Goal: Task Accomplishment & Management: Manage account settings

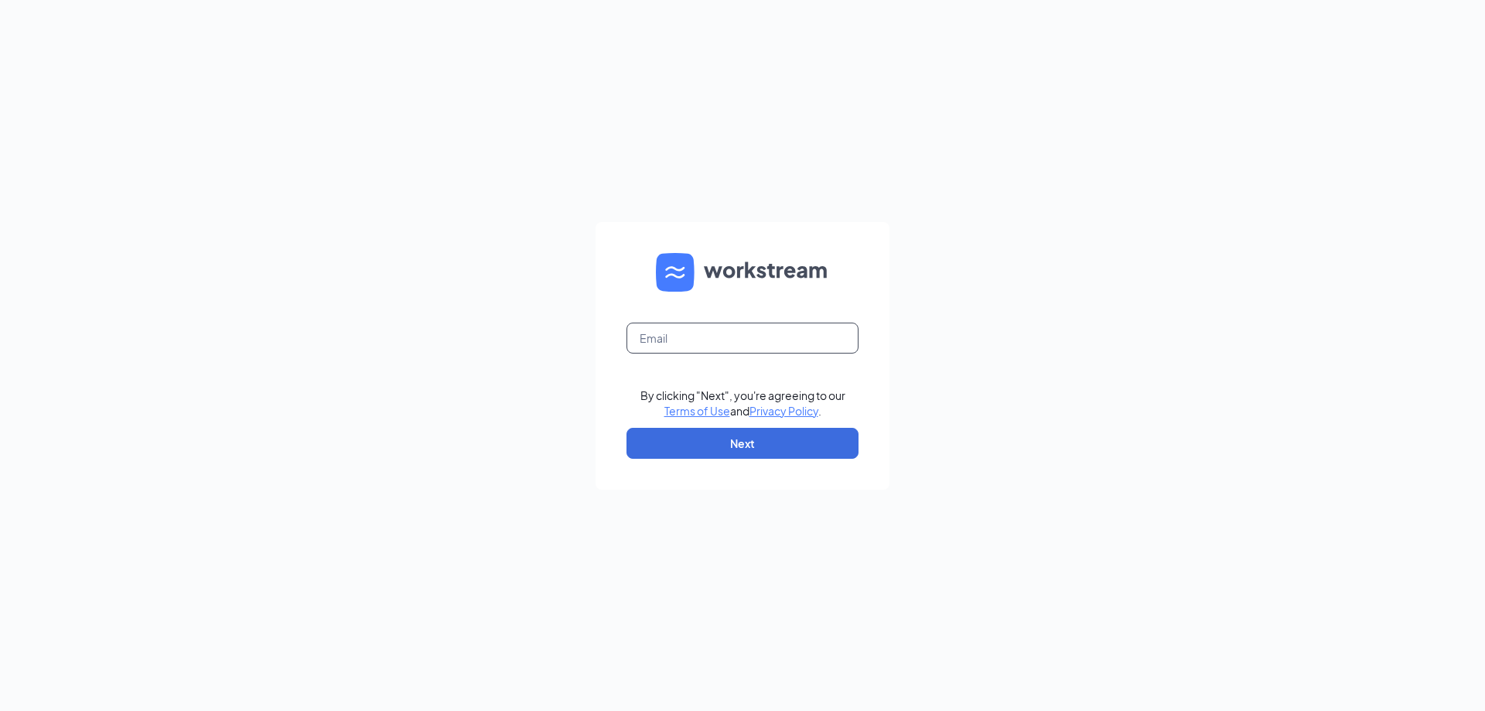
click at [681, 334] on input "text" at bounding box center [743, 338] width 232 height 31
type input "[EMAIL_ADDRESS][DOMAIN_NAME]"
click at [777, 451] on button "Next" at bounding box center [743, 443] width 232 height 31
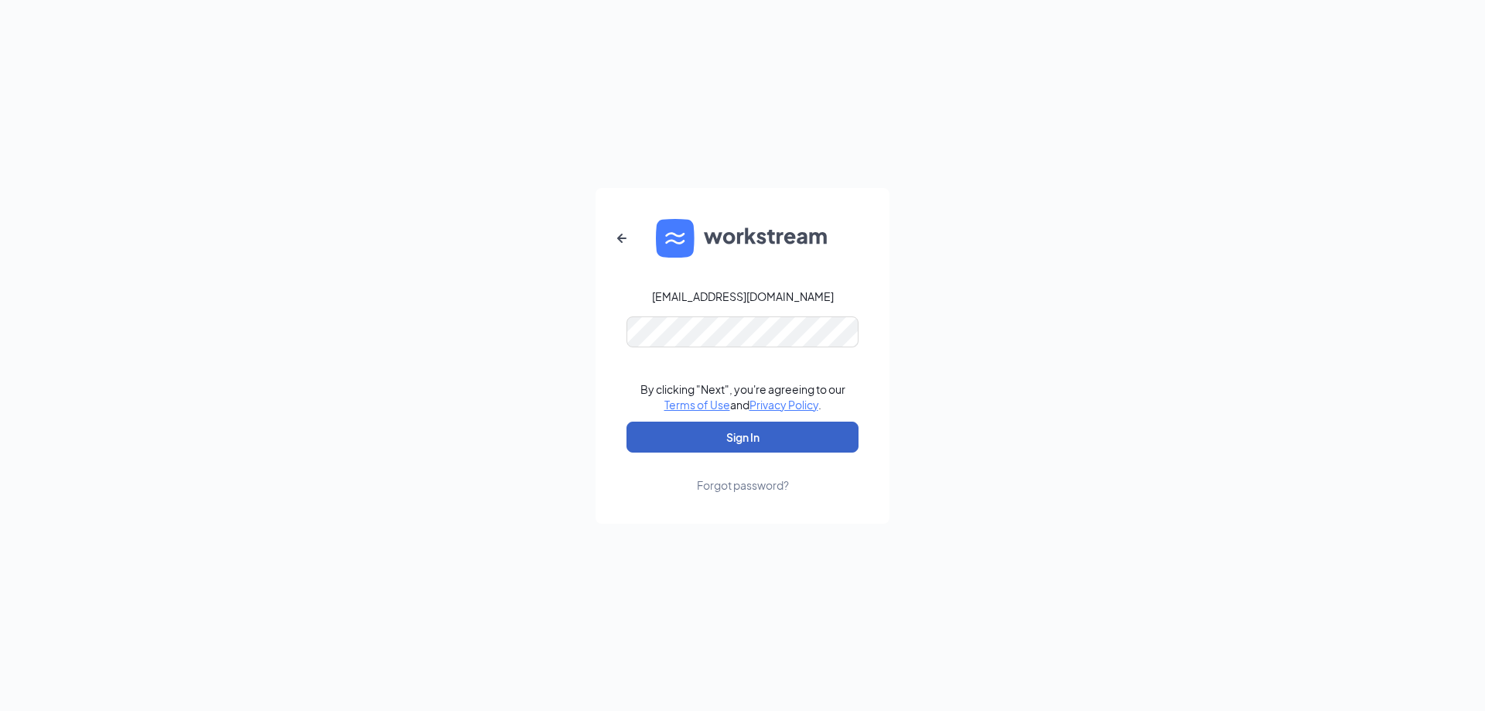
click at [796, 446] on button "Sign In" at bounding box center [743, 437] width 232 height 31
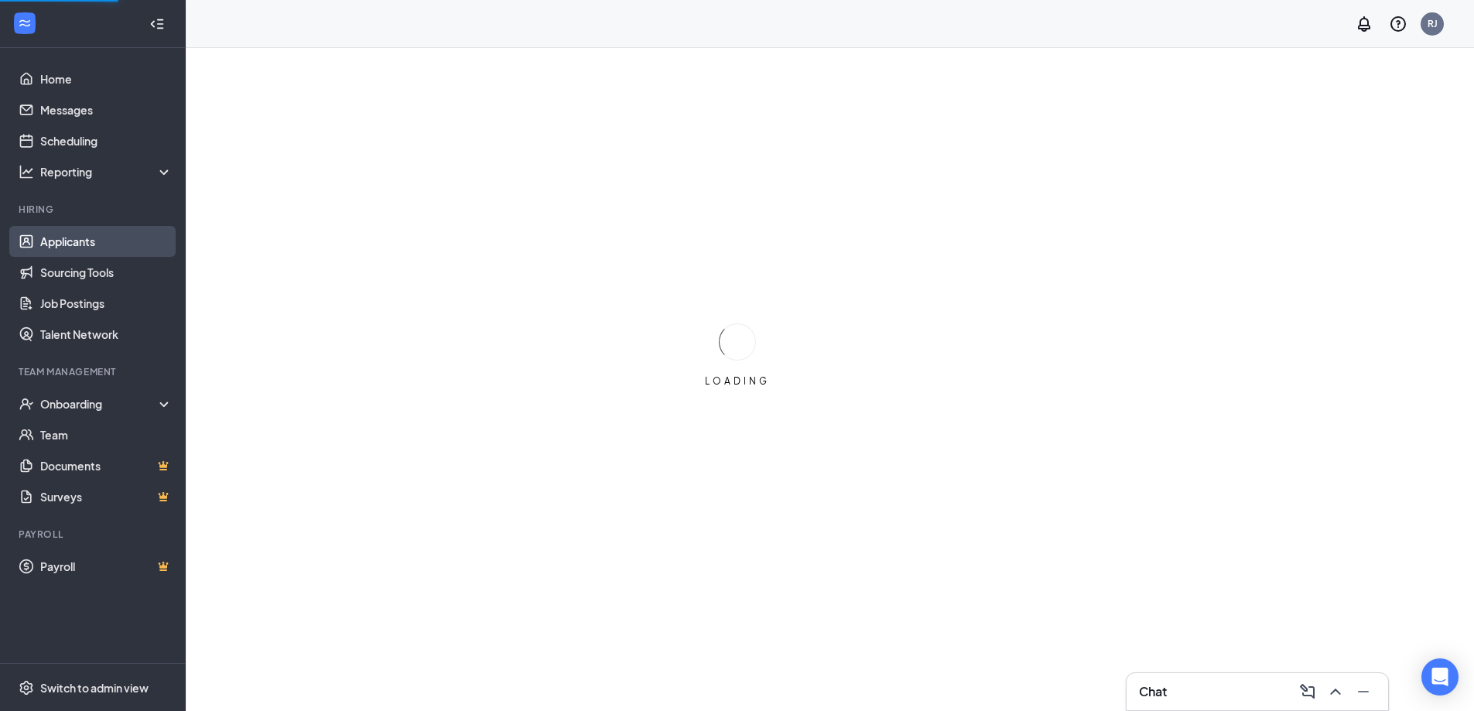
click at [77, 243] on link "Applicants" at bounding box center [106, 241] width 132 height 31
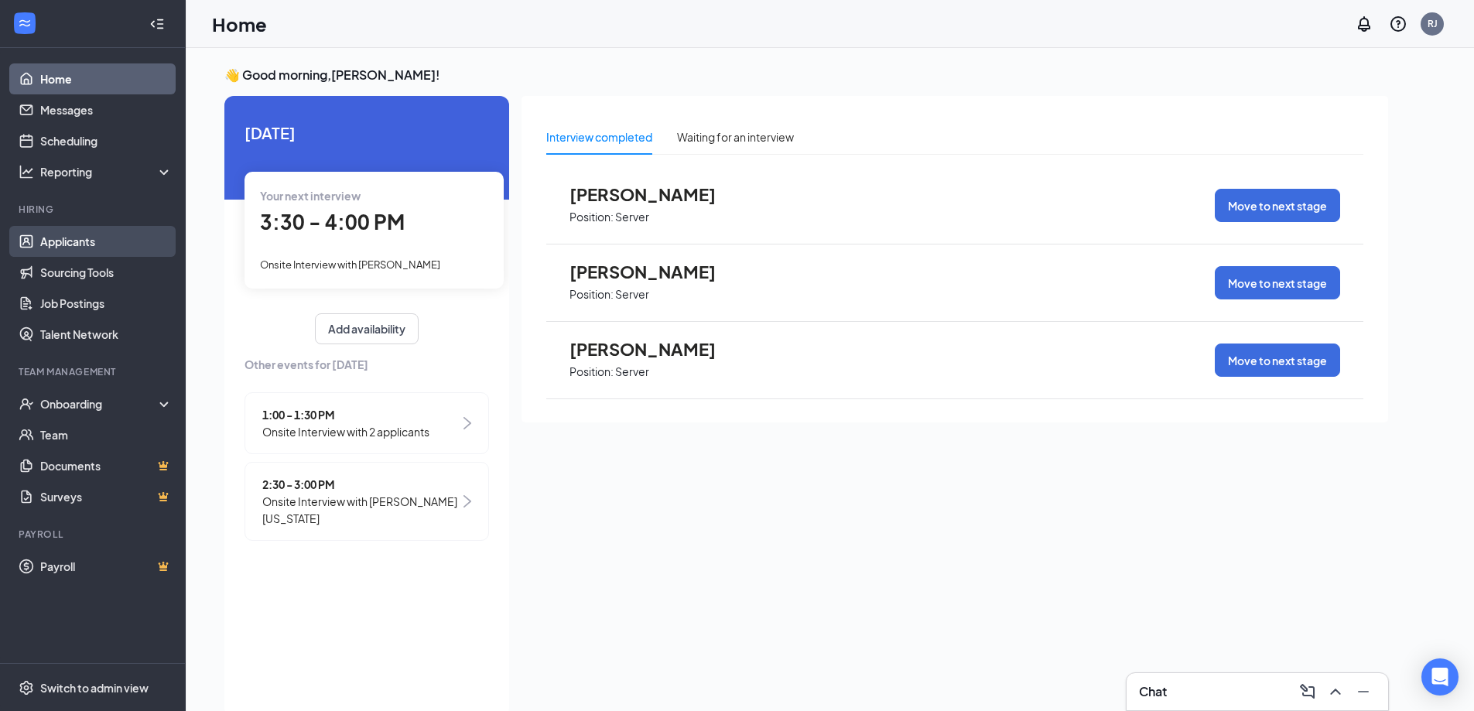
click at [64, 234] on link "Applicants" at bounding box center [106, 241] width 132 height 31
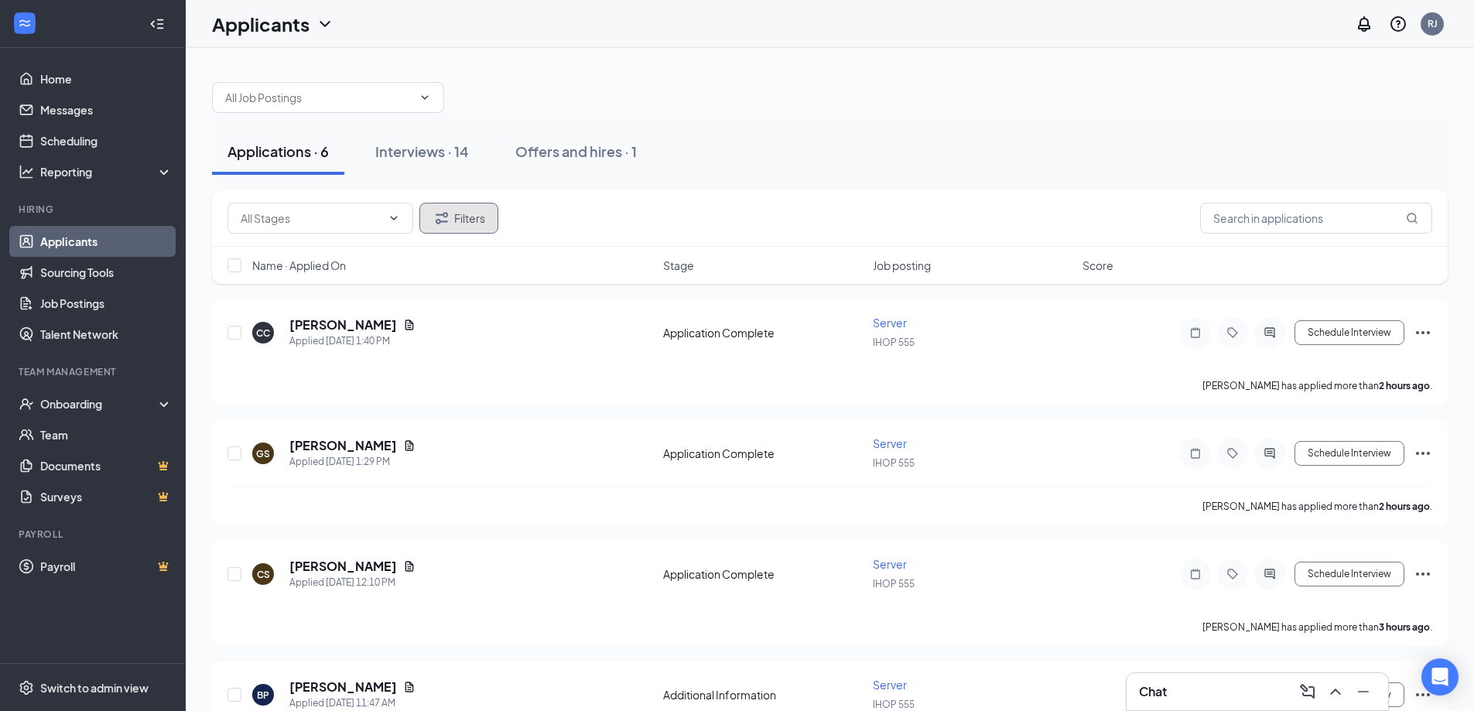
click at [437, 220] on icon "Filter" at bounding box center [442, 218] width 12 height 12
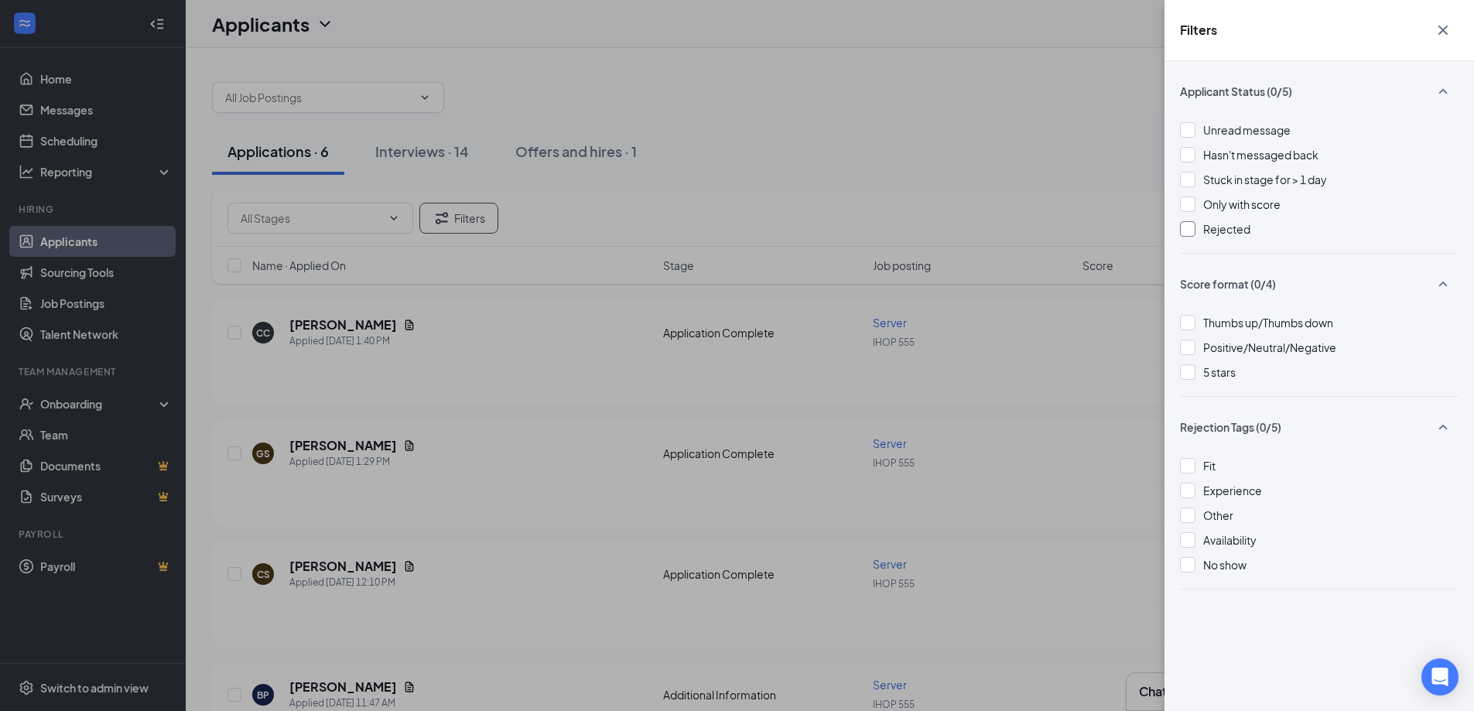
click at [1188, 232] on div at bounding box center [1187, 228] width 15 height 15
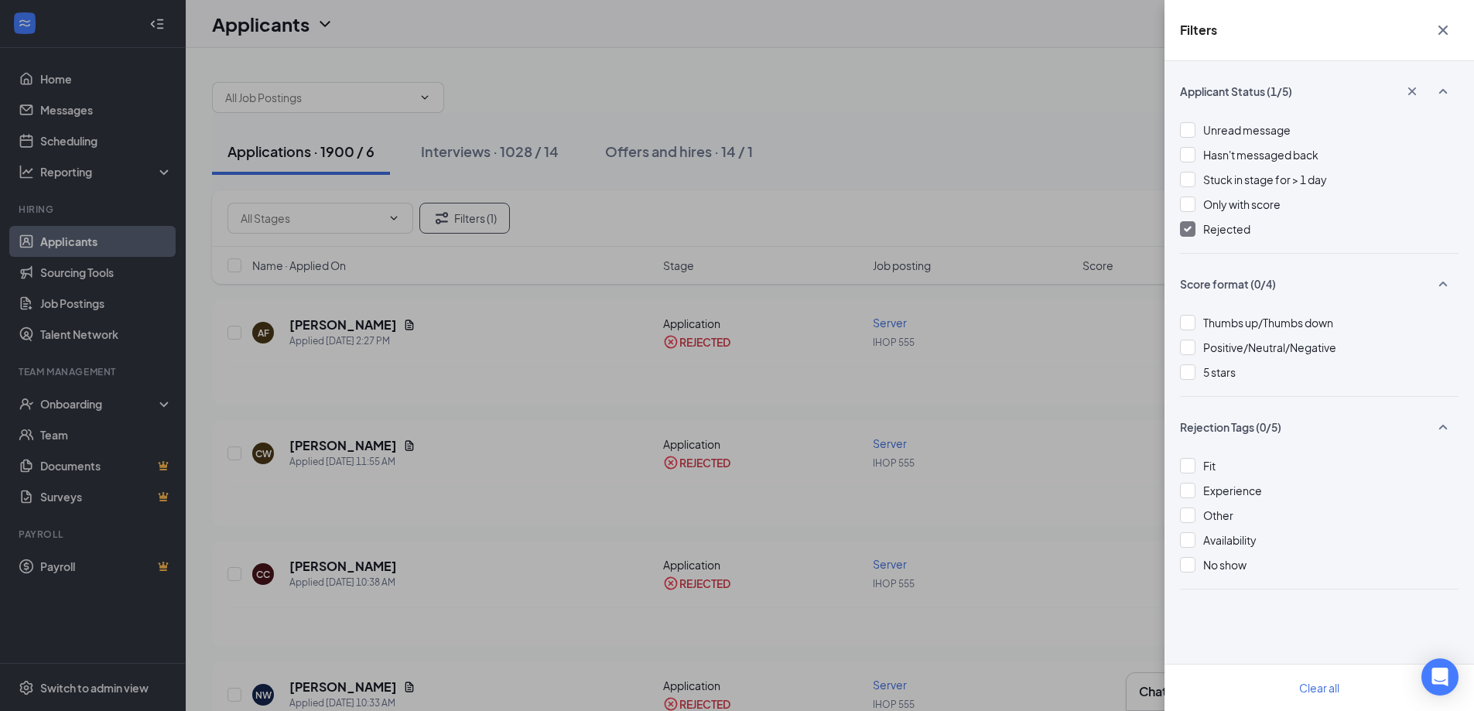
click at [1065, 85] on div "Filters Applicant Status (1/5) Unread message Hasn't messaged back Stuck in sta…" at bounding box center [737, 355] width 1474 height 711
click at [1445, 30] on icon "Cross" at bounding box center [1443, 30] width 19 height 19
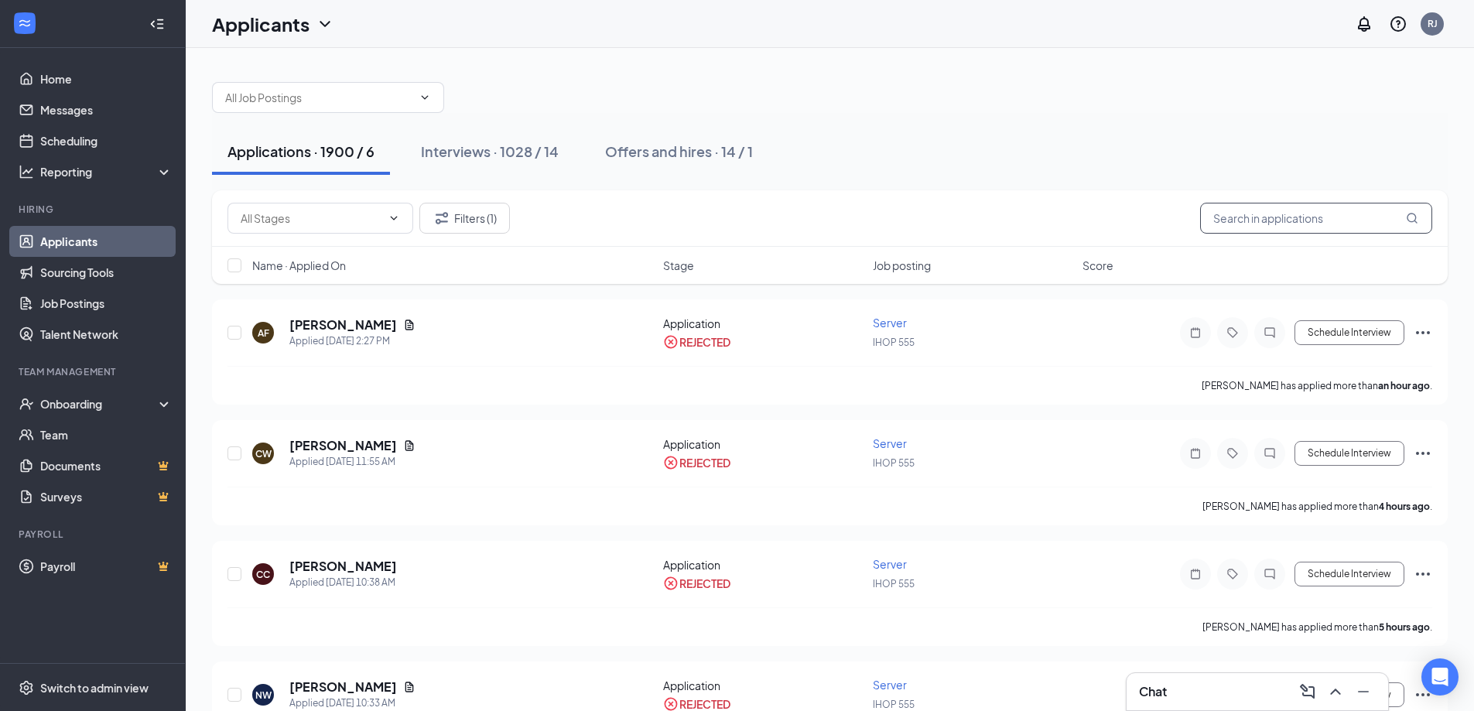
click at [1263, 210] on input "text" at bounding box center [1316, 218] width 232 height 31
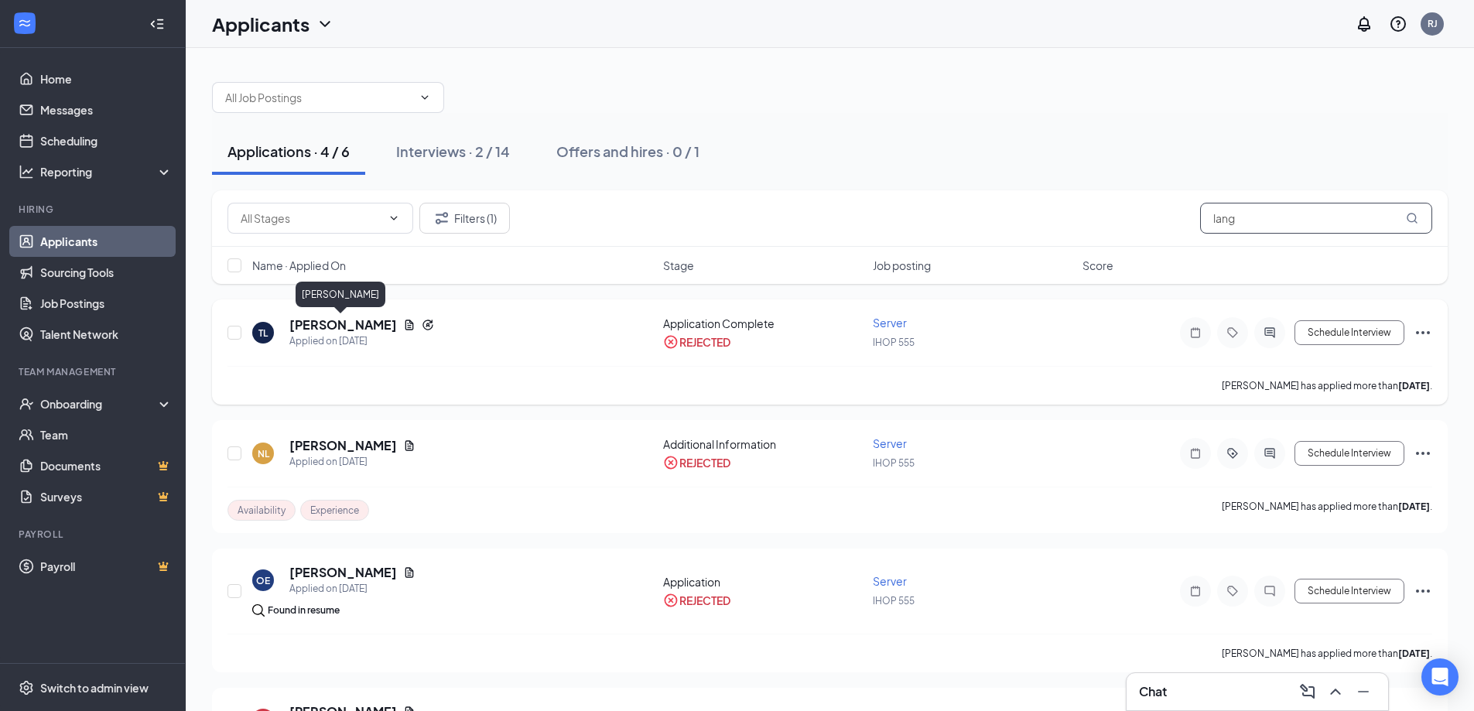
type input "lang"
click at [355, 330] on h5 "Taylah Langley" at bounding box center [343, 324] width 108 height 17
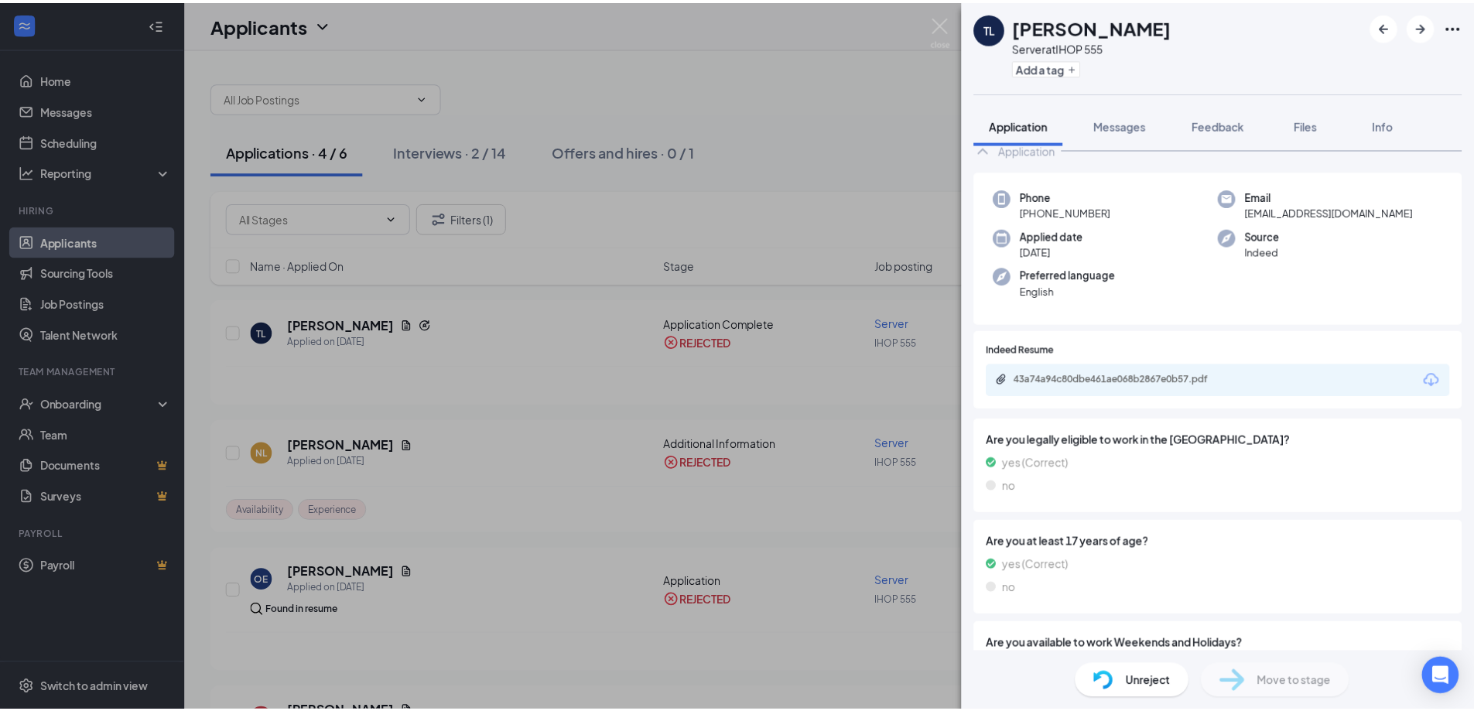
scroll to position [79, 0]
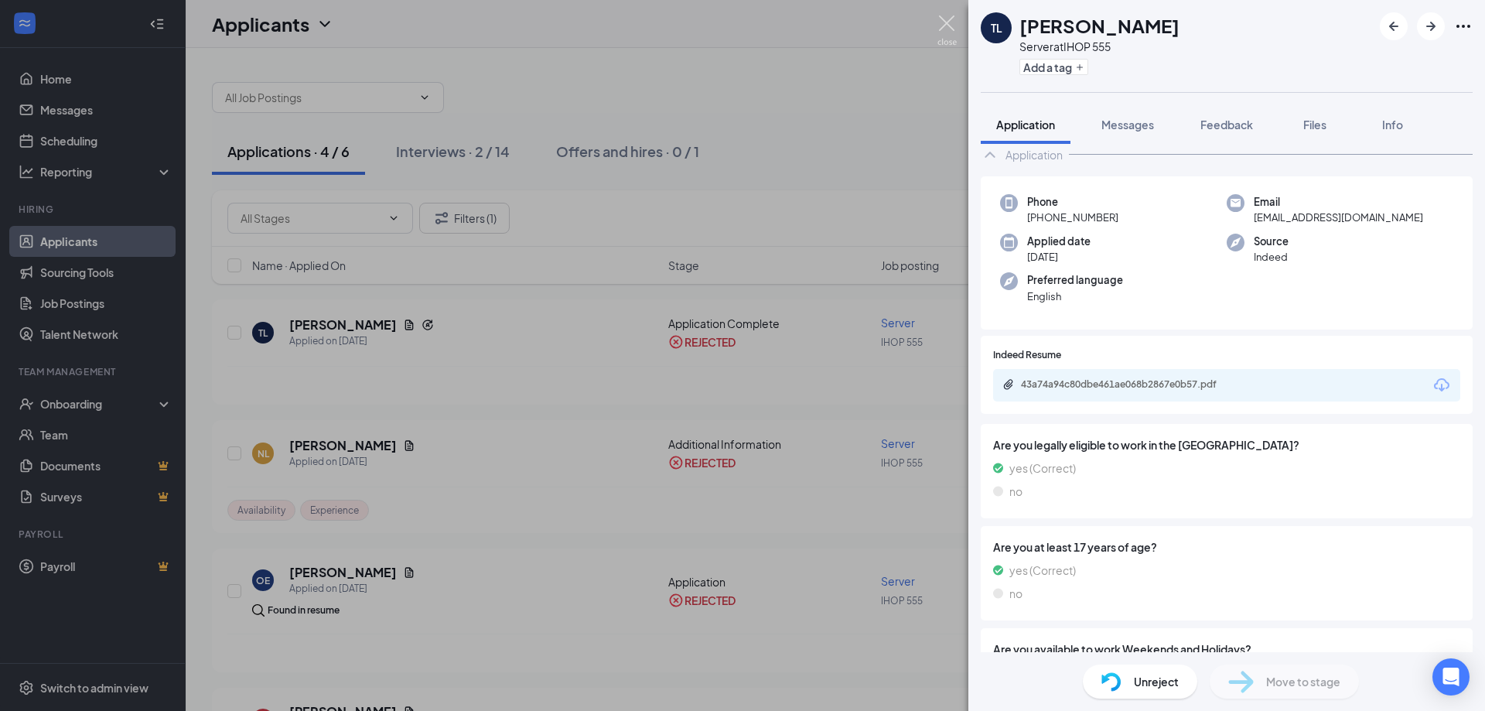
click at [945, 19] on img at bounding box center [947, 30] width 19 height 30
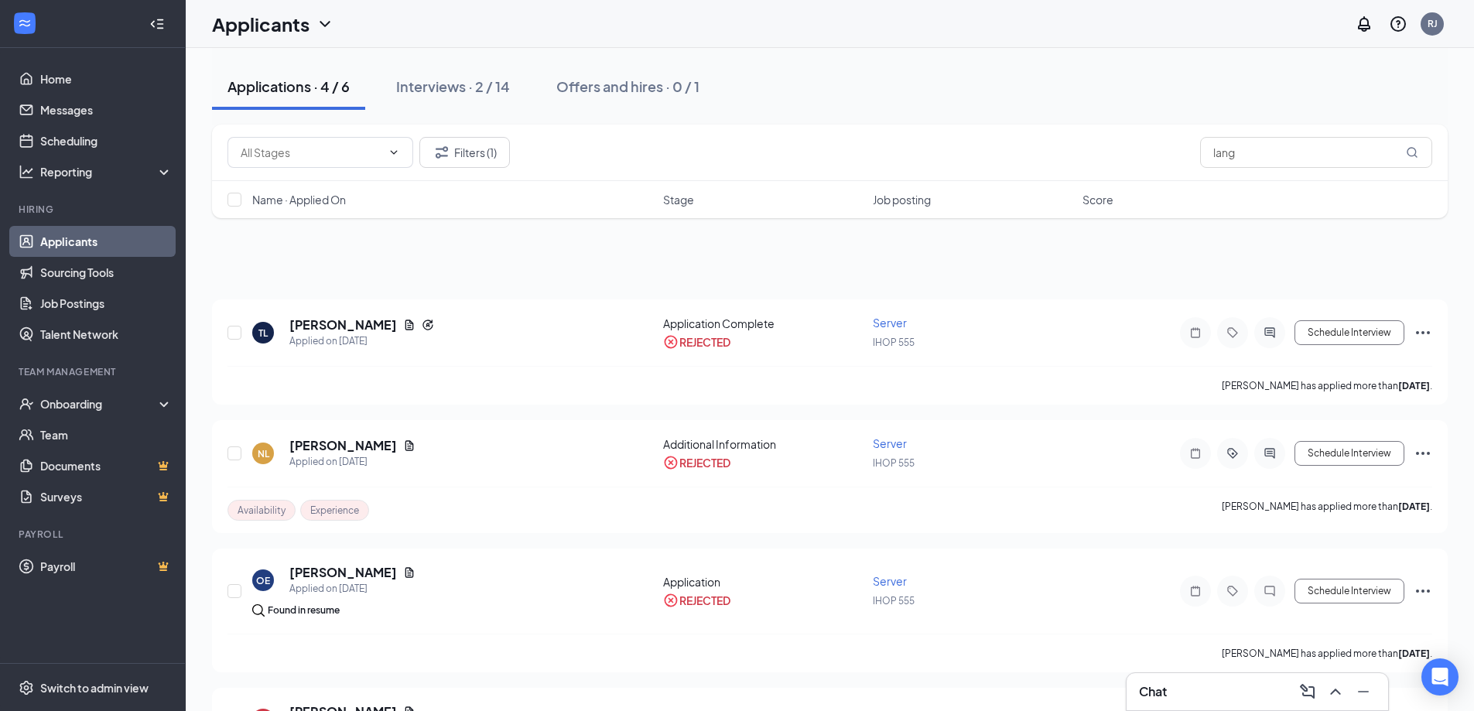
scroll to position [127, 0]
